Goal: Navigation & Orientation: Find specific page/section

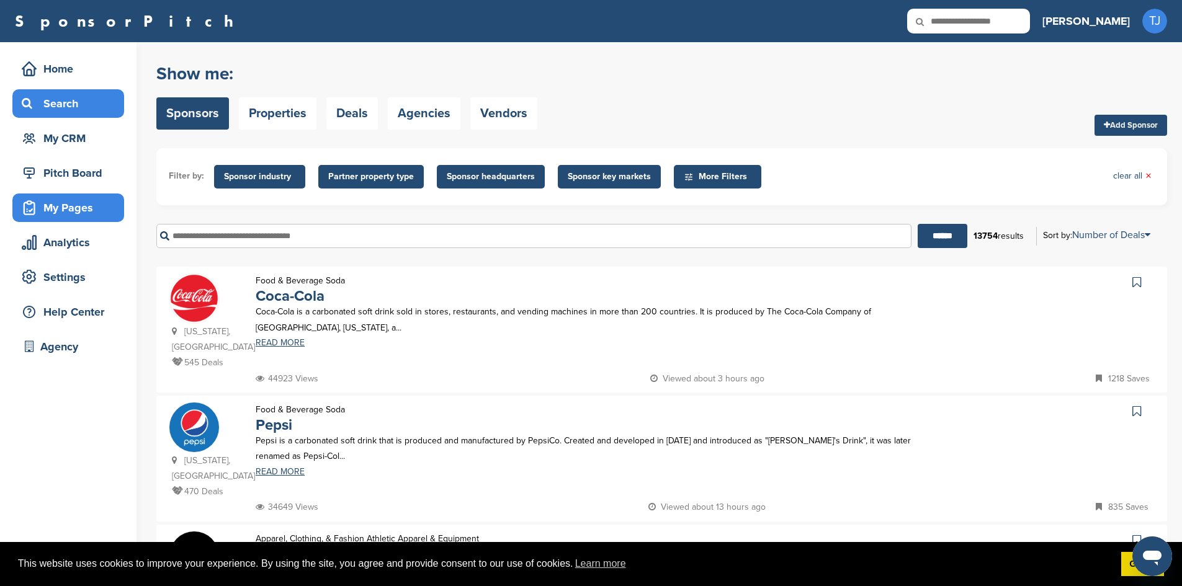
click at [52, 211] on div "My Pages" at bounding box center [71, 208] width 105 height 22
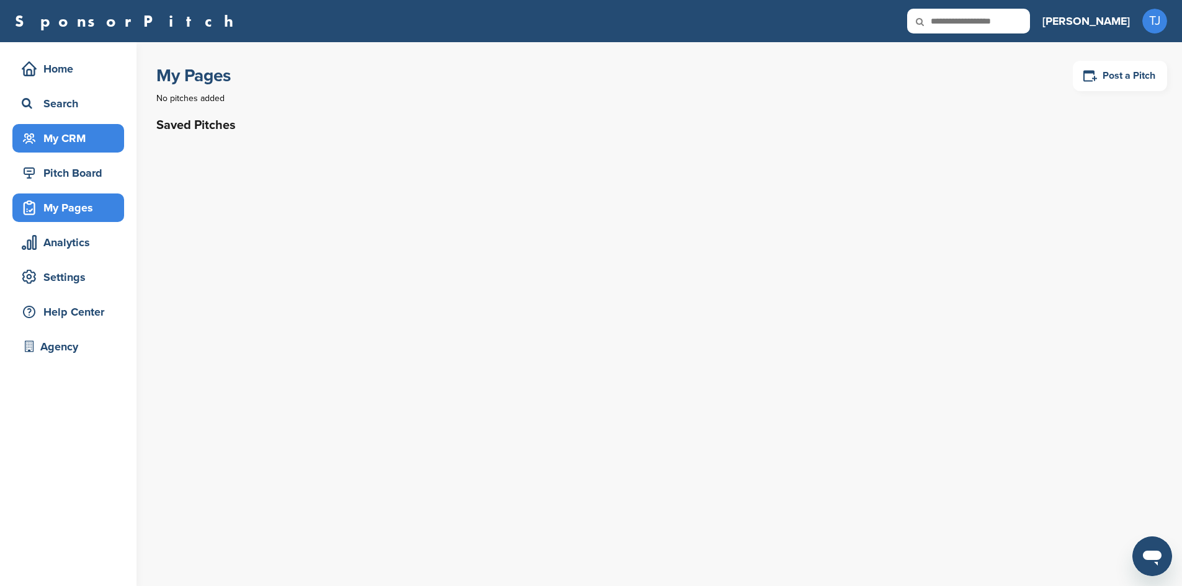
click at [68, 150] on div "My CRM" at bounding box center [68, 138] width 112 height 29
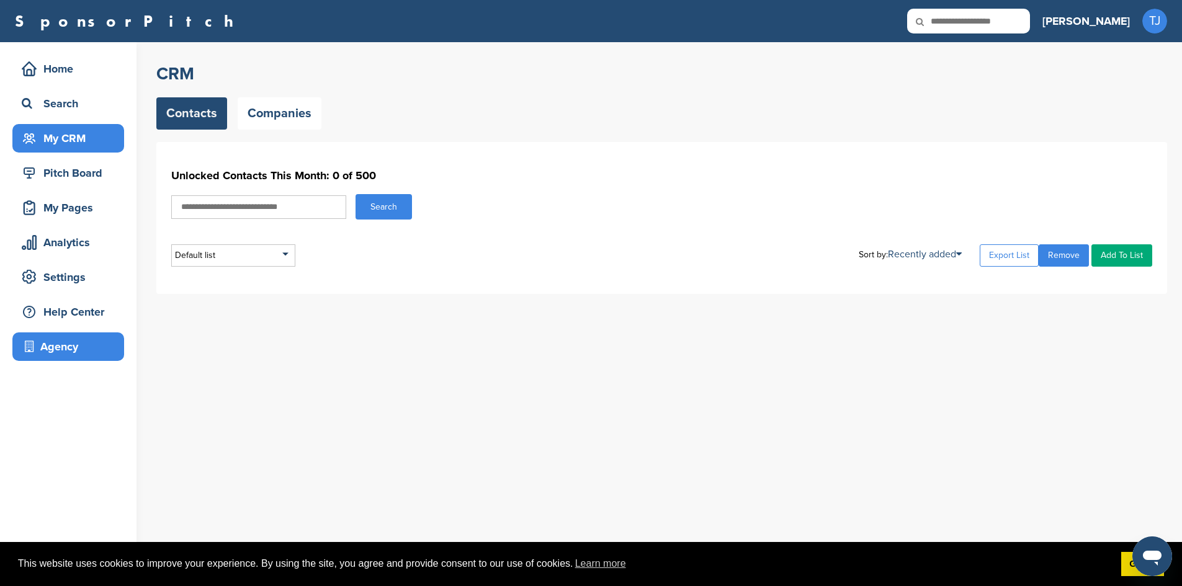
click at [42, 344] on div "Agency" at bounding box center [71, 347] width 105 height 22
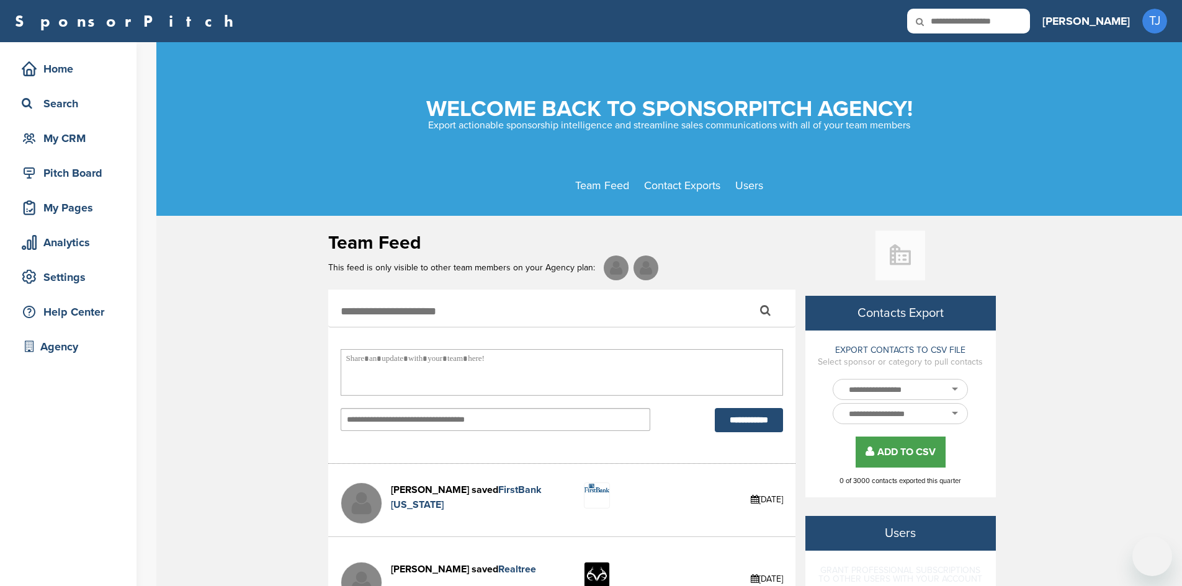
select select
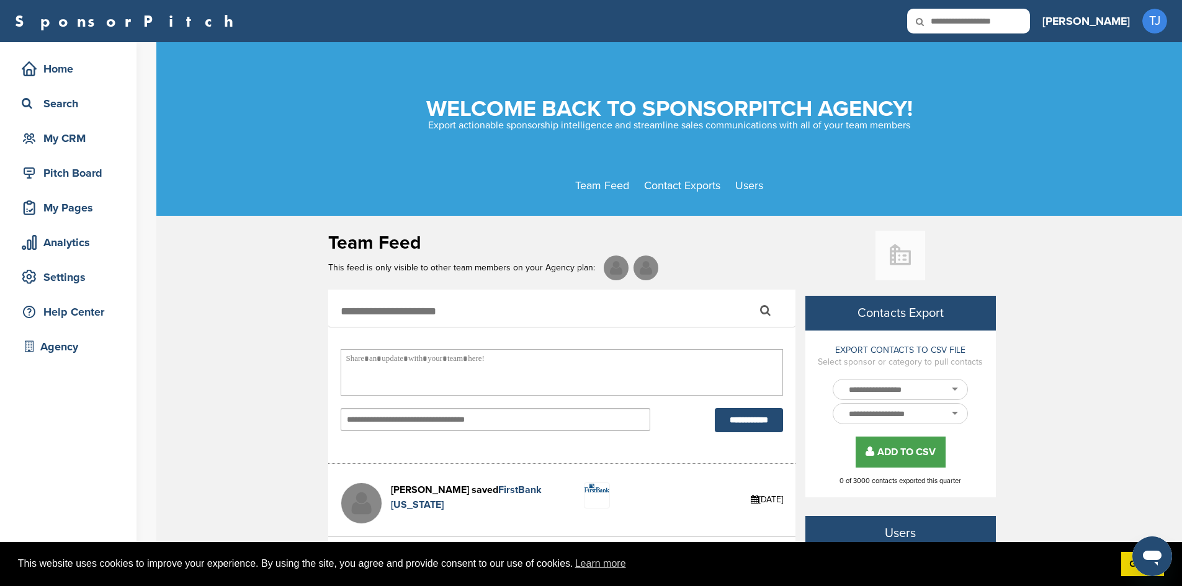
click at [880, 391] on input "text" at bounding box center [883, 390] width 69 height 9
click at [953, 392] on div at bounding box center [905, 390] width 124 height 20
click at [931, 409] on div at bounding box center [905, 414] width 124 height 20
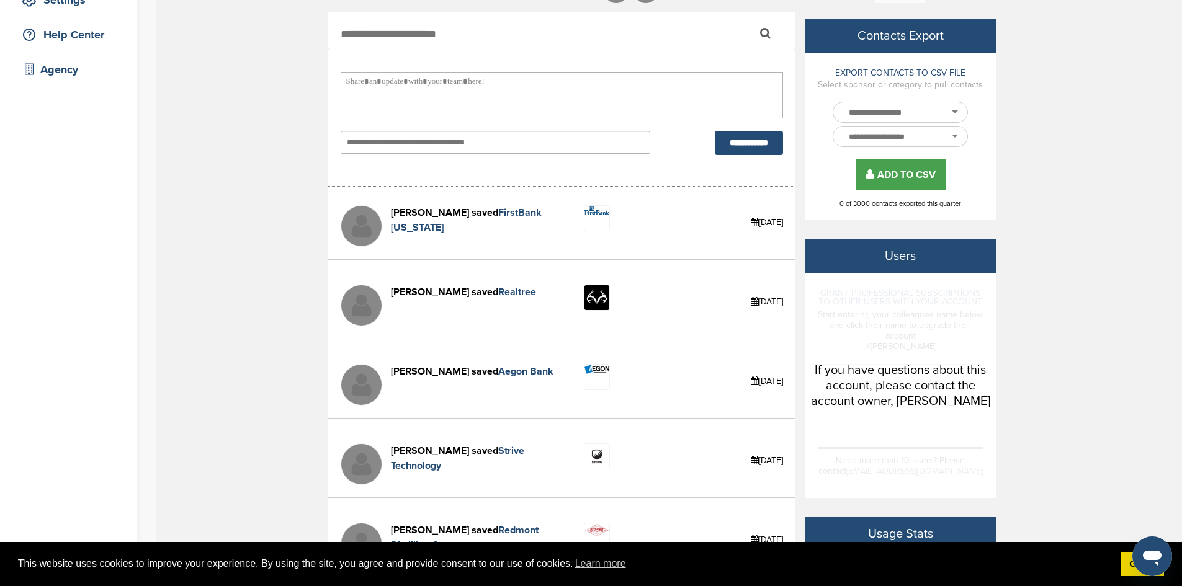
scroll to position [180, 0]
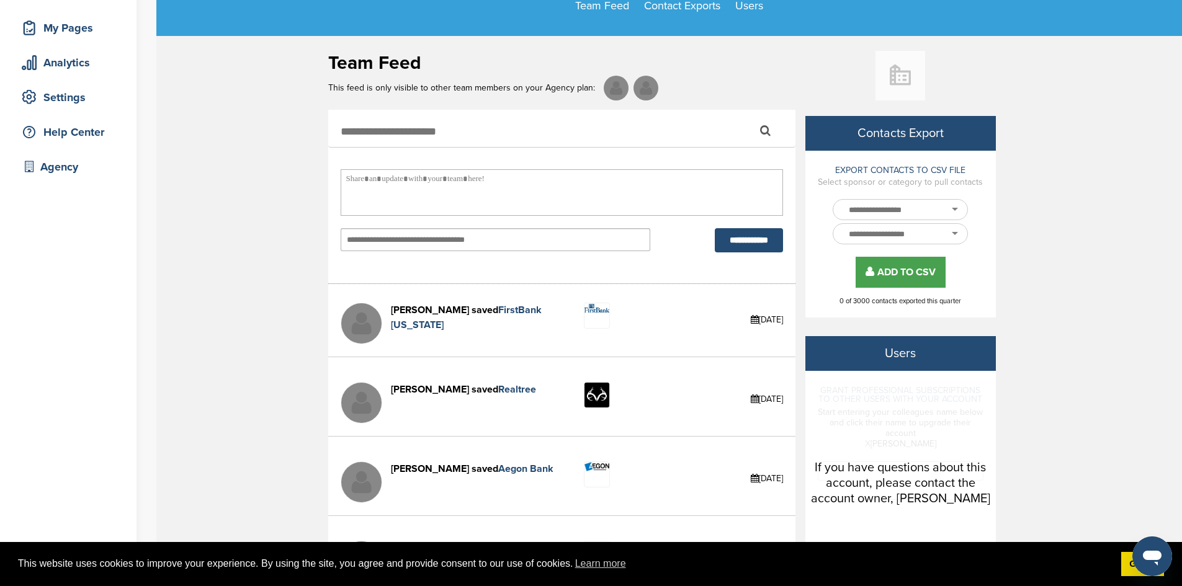
click at [960, 205] on div at bounding box center [905, 210] width 124 height 20
click at [957, 236] on div at bounding box center [905, 234] width 124 height 20
click at [69, 58] on div "Analytics" at bounding box center [71, 62] width 105 height 22
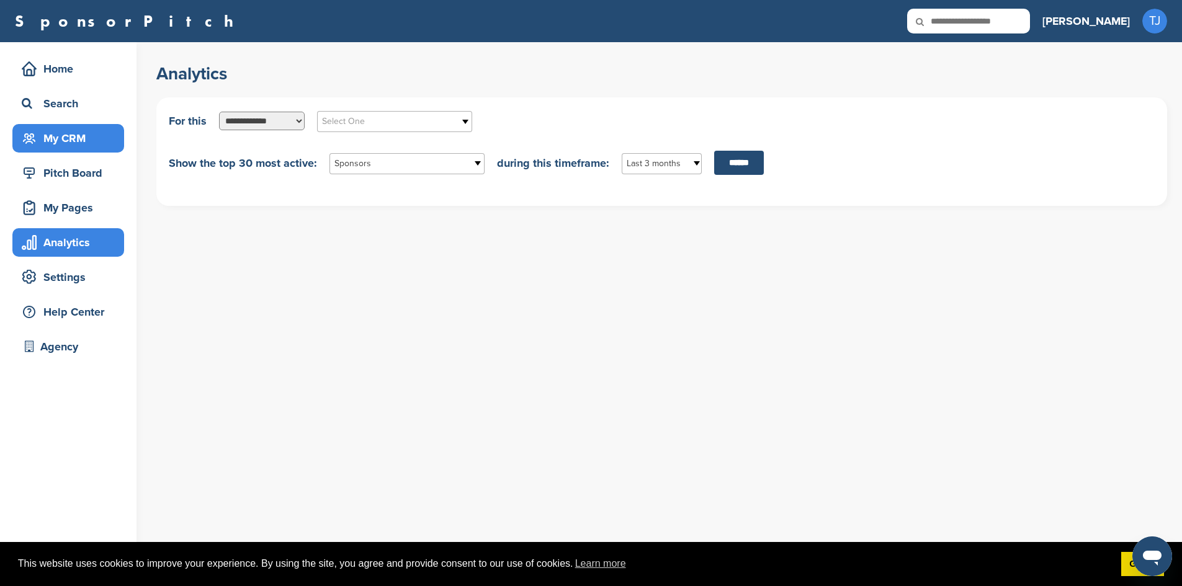
click at [60, 135] on div "My CRM" at bounding box center [71, 138] width 105 height 22
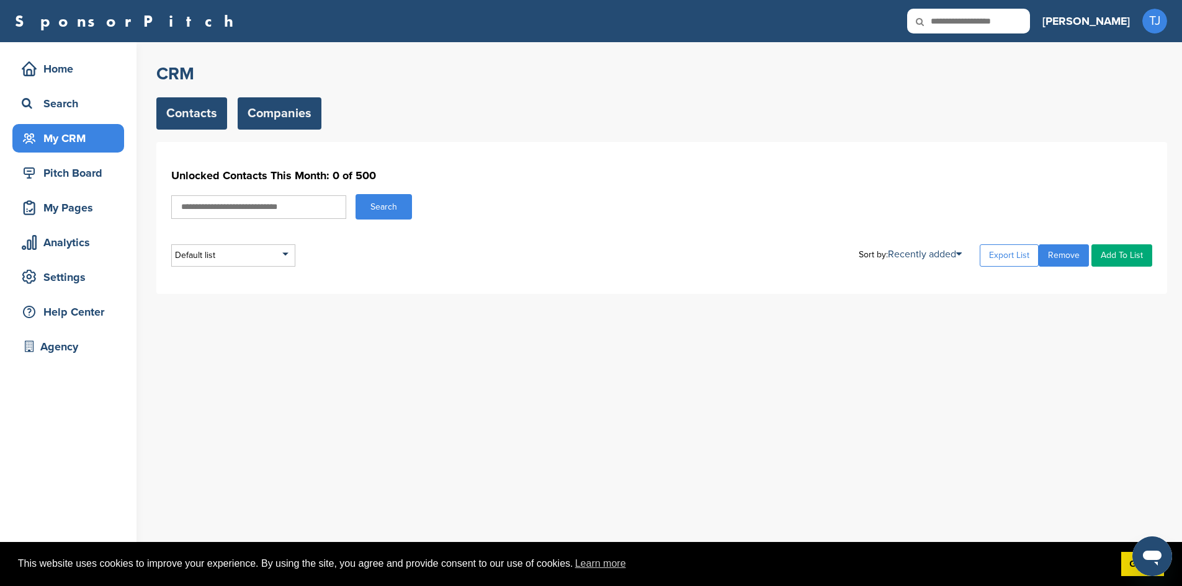
click at [271, 118] on link "Companies" at bounding box center [280, 113] width 84 height 32
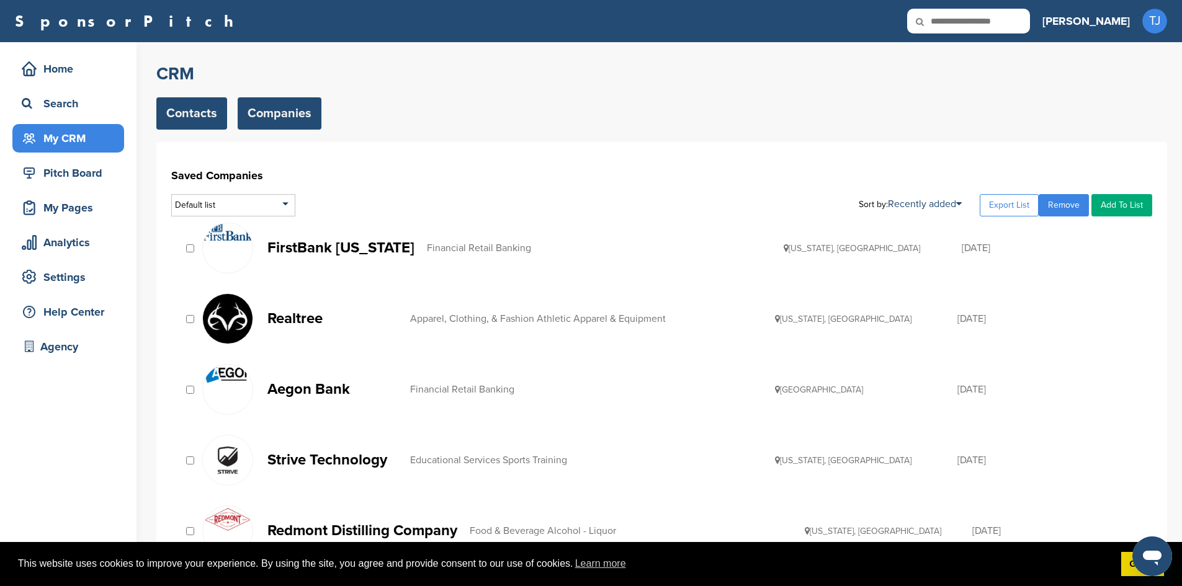
click at [205, 109] on link "Contacts" at bounding box center [191, 113] width 71 height 32
